Goal: Transaction & Acquisition: Purchase product/service

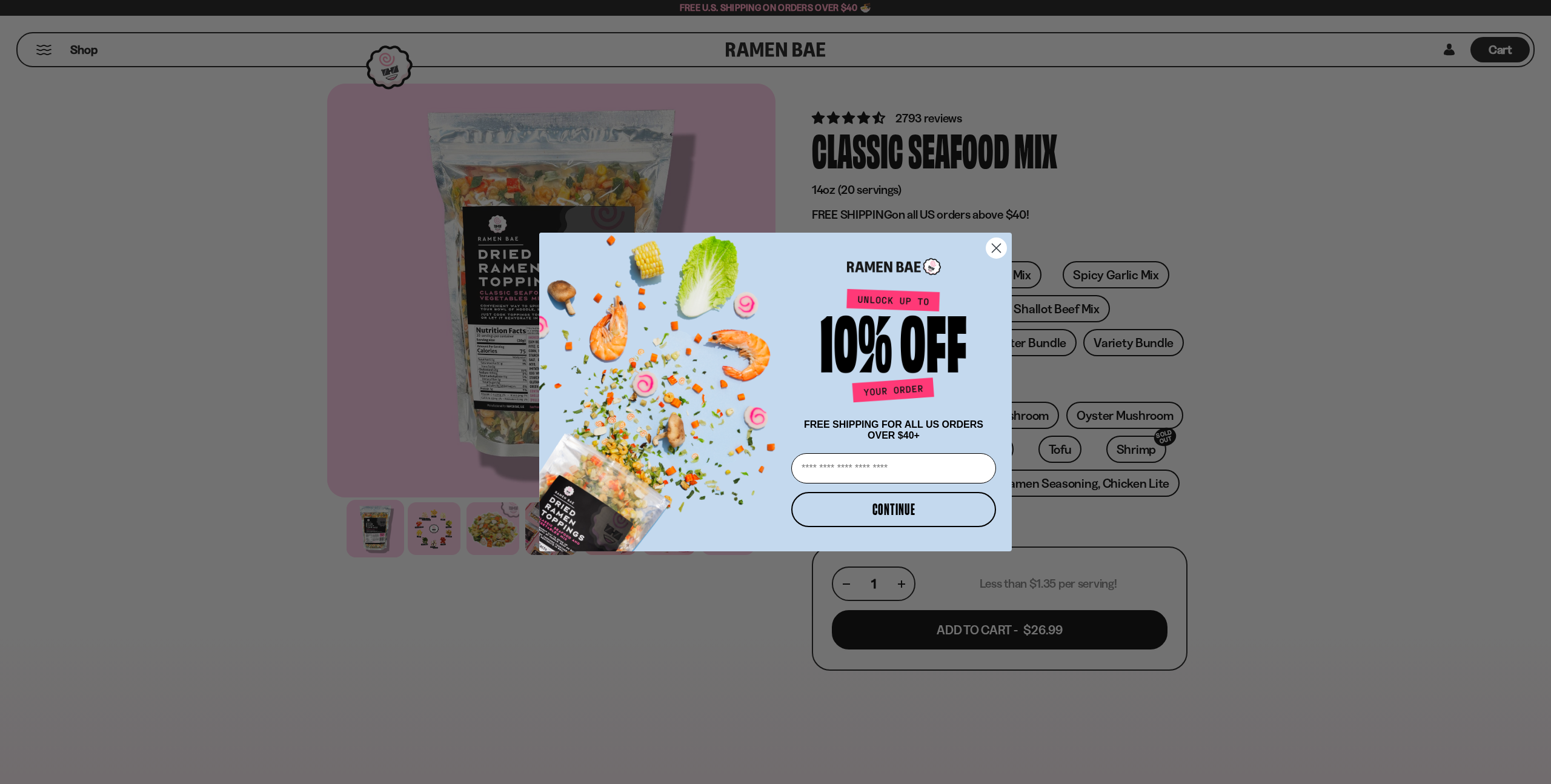
click at [994, 246] on icon "Close dialog" at bounding box center [997, 248] width 9 height 9
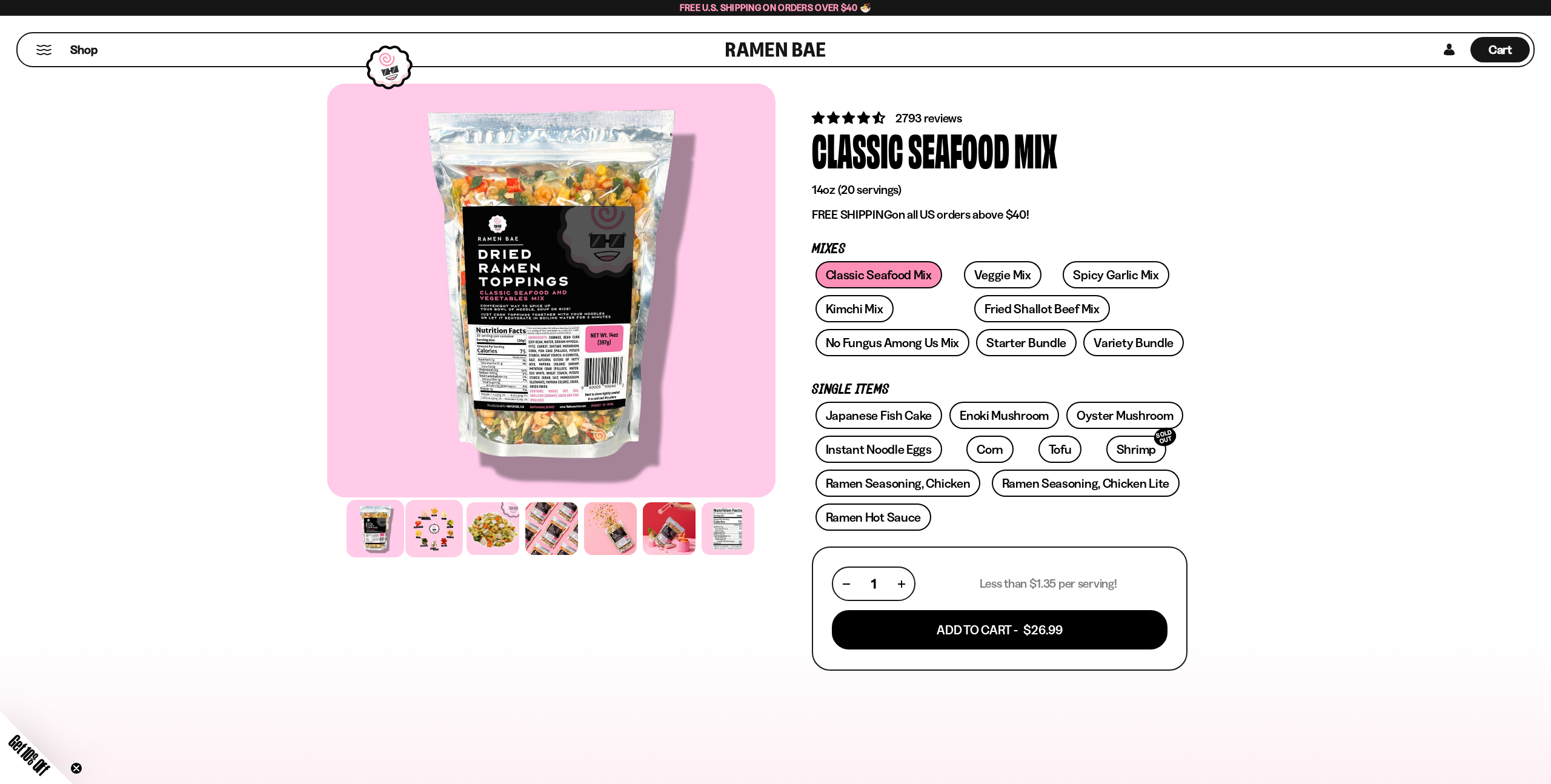
click at [447, 532] on div at bounding box center [434, 529] width 58 height 58
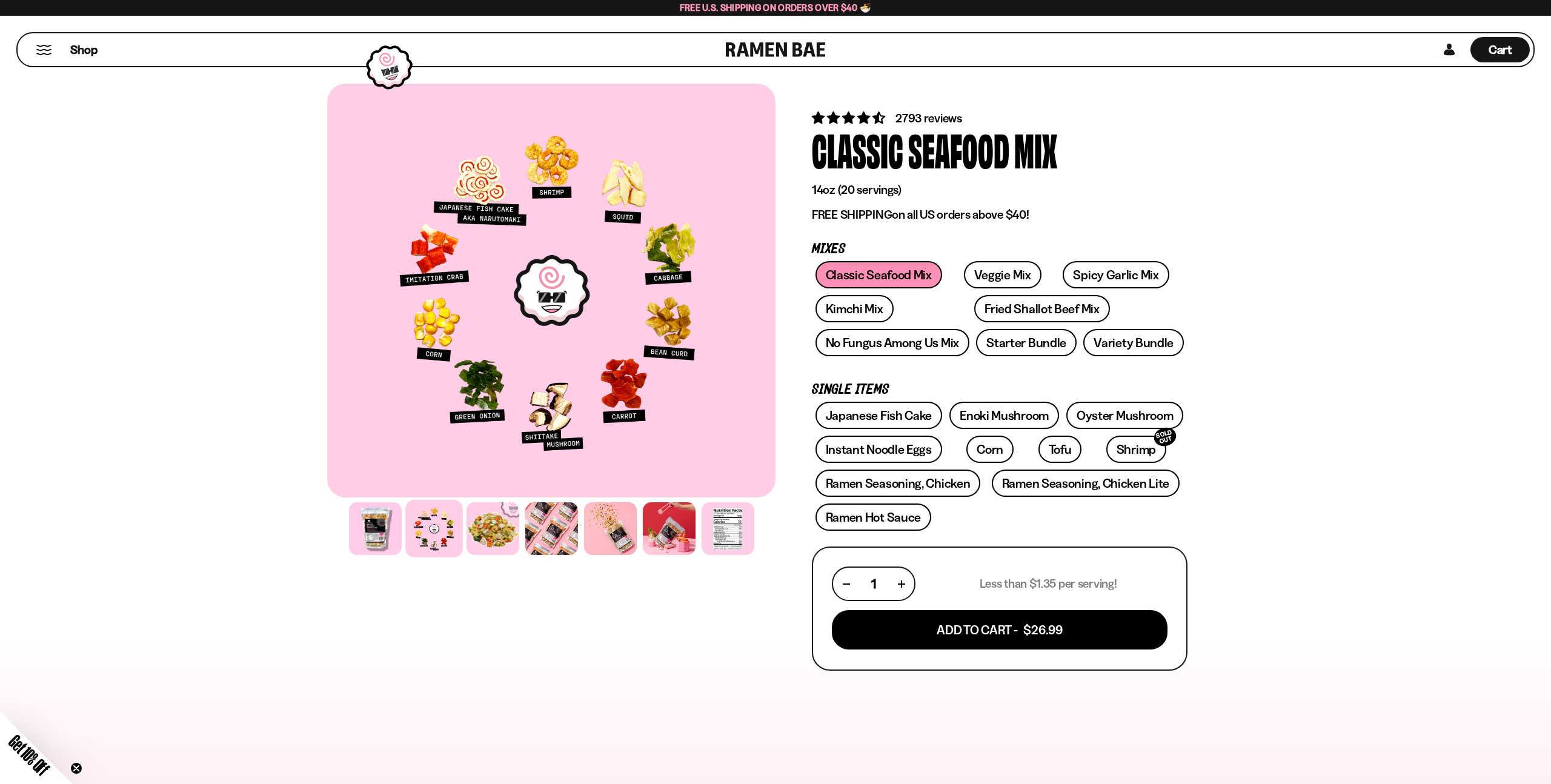
scroll to position [1, 0]
click at [550, 537] on div at bounding box center [551, 529] width 58 height 58
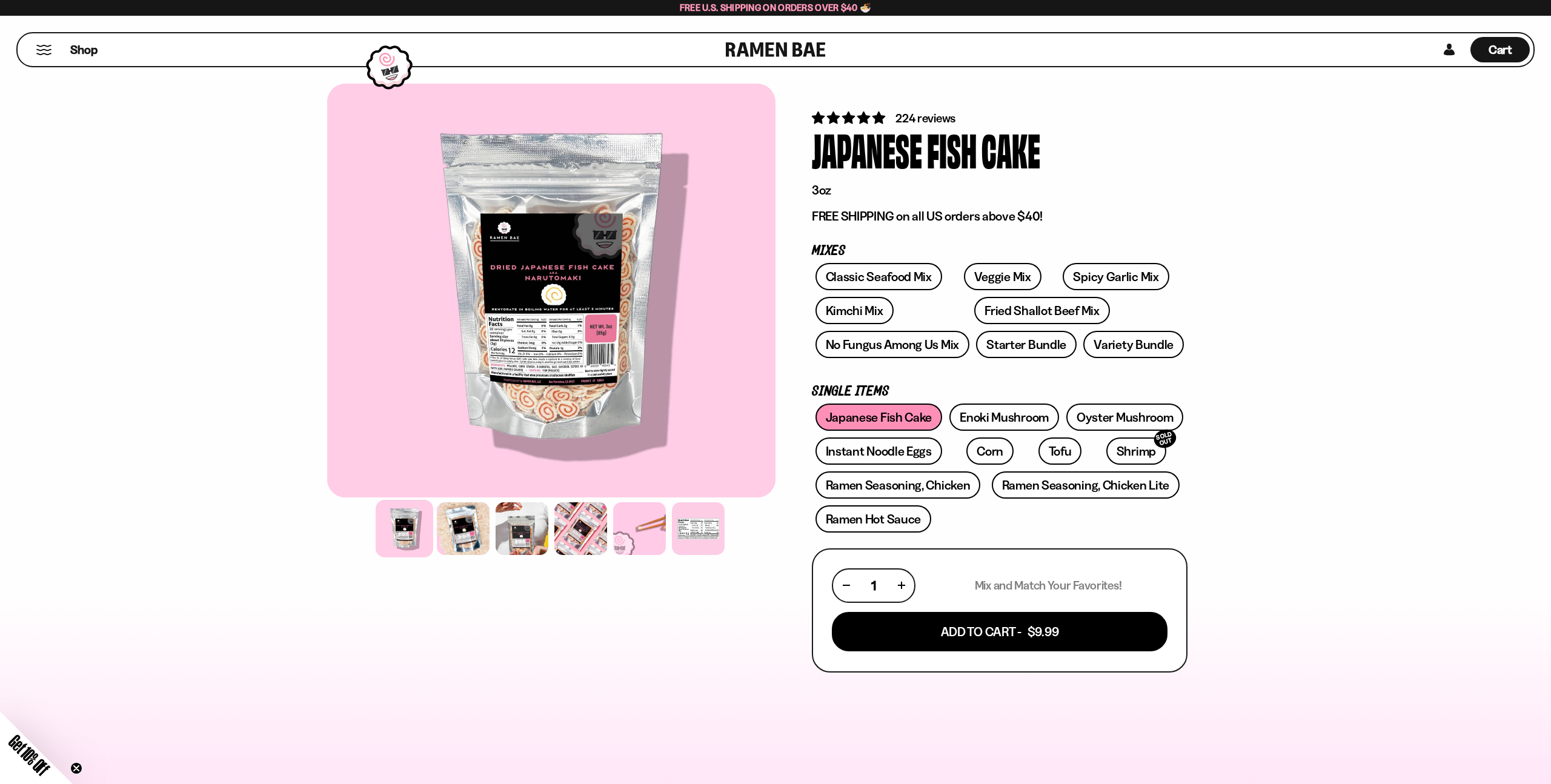
click at [545, 375] on div at bounding box center [551, 290] width 448 height 414
click at [445, 526] on div at bounding box center [463, 529] width 58 height 58
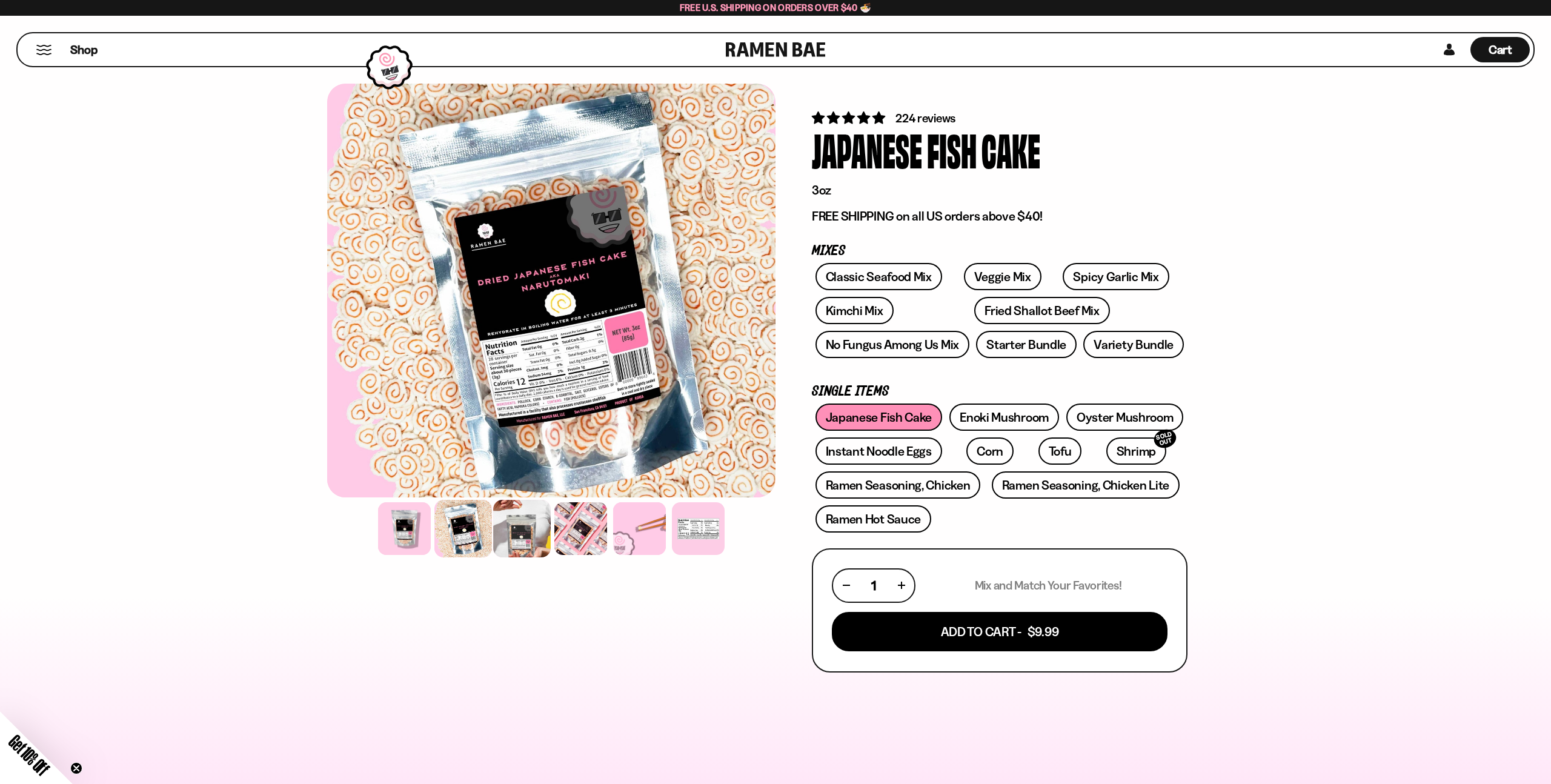
click at [514, 524] on div at bounding box center [522, 529] width 58 height 58
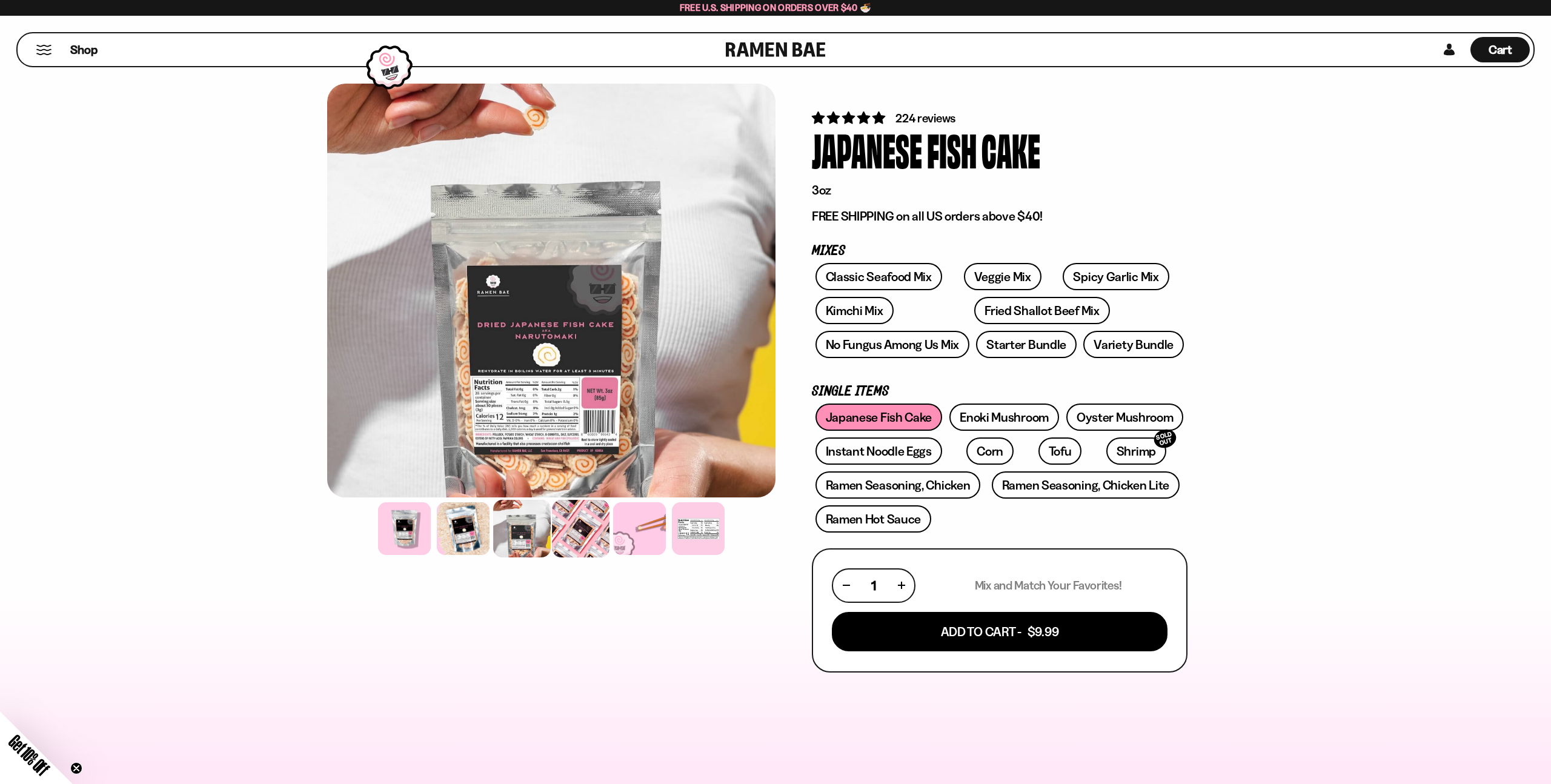
click at [554, 526] on div at bounding box center [580, 529] width 58 height 58
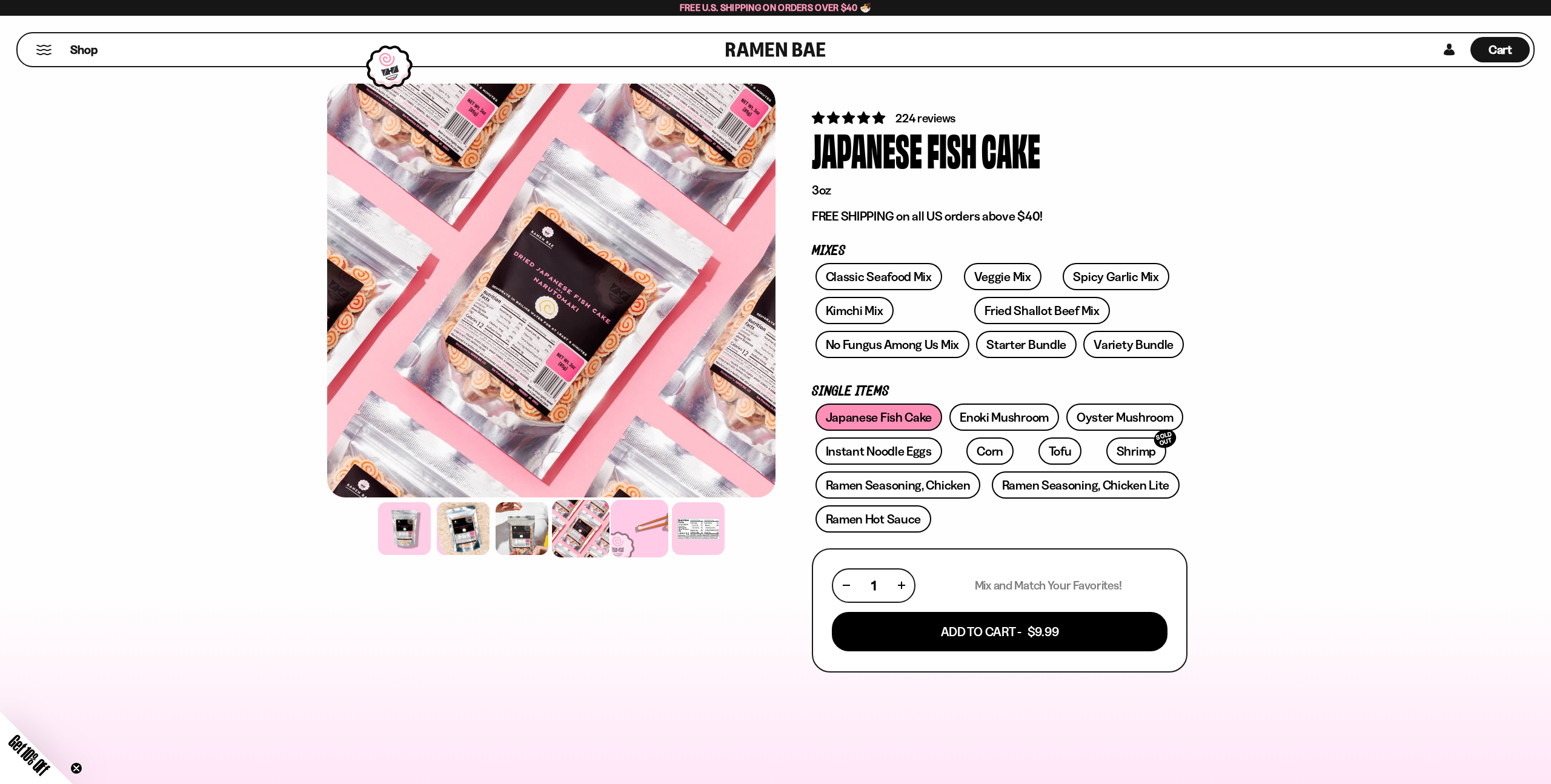
click at [638, 530] on div at bounding box center [640, 529] width 58 height 58
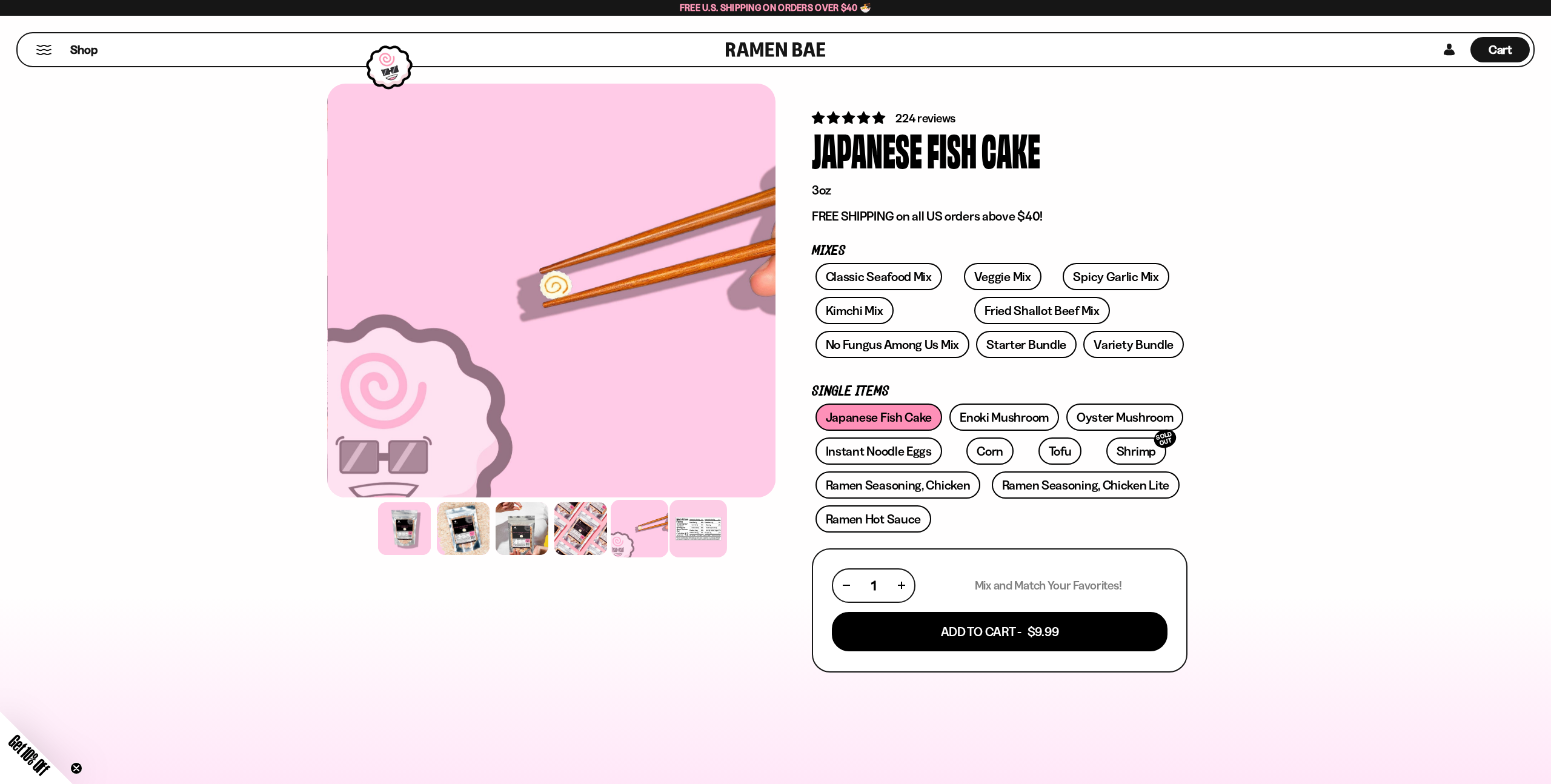
click at [690, 530] on div at bounding box center [698, 529] width 58 height 58
